Goal: Task Accomplishment & Management: Manage account settings

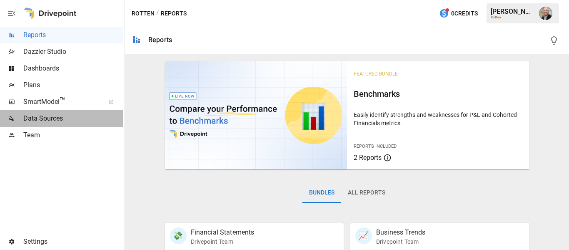
click at [66, 113] on div "Data Sources" at bounding box center [61, 118] width 123 height 17
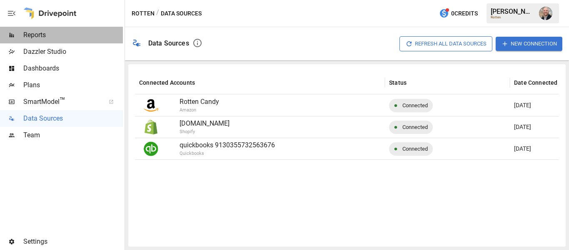
click at [45, 28] on div "Reports" at bounding box center [61, 35] width 123 height 17
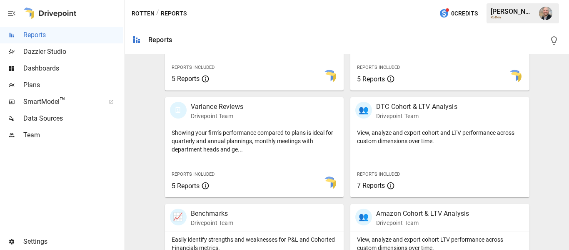
scroll to position [232, 0]
click at [406, 143] on p "View, analyze and export cohort and LTV performance across custom dimensions ov…" at bounding box center [440, 137] width 166 height 17
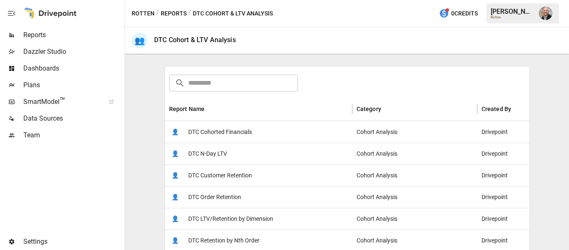
scroll to position [109, 0]
click at [270, 139] on div "👤 DTC Cohorted Financials" at bounding box center [259, 131] width 188 height 22
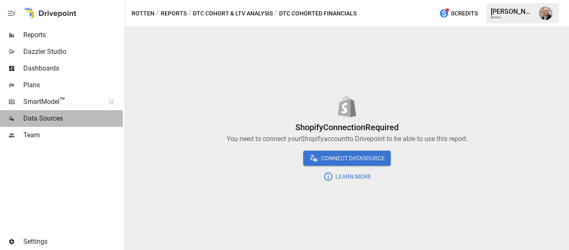
click at [74, 121] on span "Data Sources" at bounding box center [73, 118] width 100 height 10
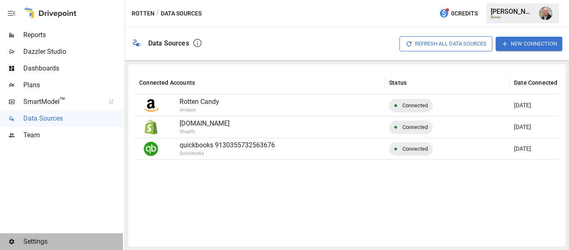
click at [30, 244] on span "Settings" at bounding box center [73, 241] width 100 height 10
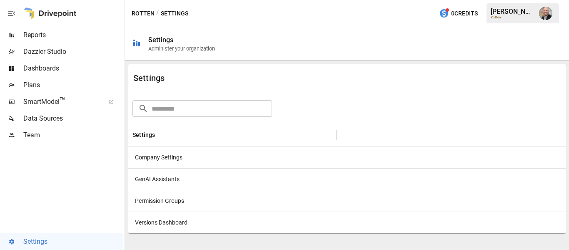
click at [208, 153] on div "Company Settings" at bounding box center [232, 157] width 208 height 22
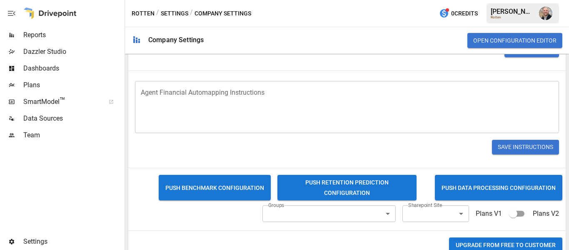
scroll to position [279, 0]
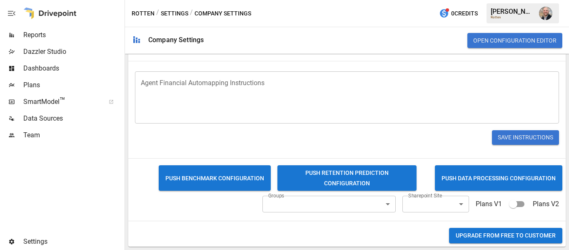
click at [196, 221] on div "ID : eatrotten : (model.settings.companyId) ID DWH NAME : Rotten : (model.setti…" at bounding box center [347, 27] width 438 height 440
click at [466, 233] on button "Upgrade from FREE to CUSTOMER" at bounding box center [505, 235] width 113 height 15
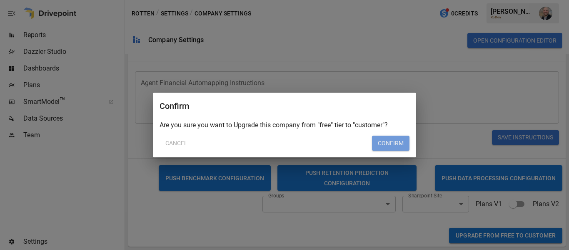
click at [393, 141] on button "Confirm" at bounding box center [391, 142] width 38 height 15
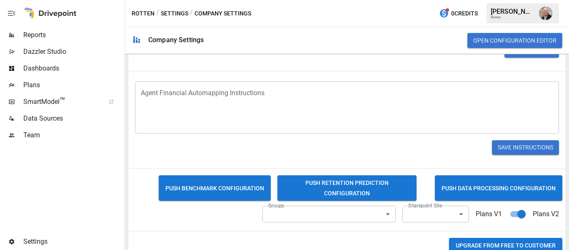
scroll to position [299, 0]
